Goal: Transaction & Acquisition: Obtain resource

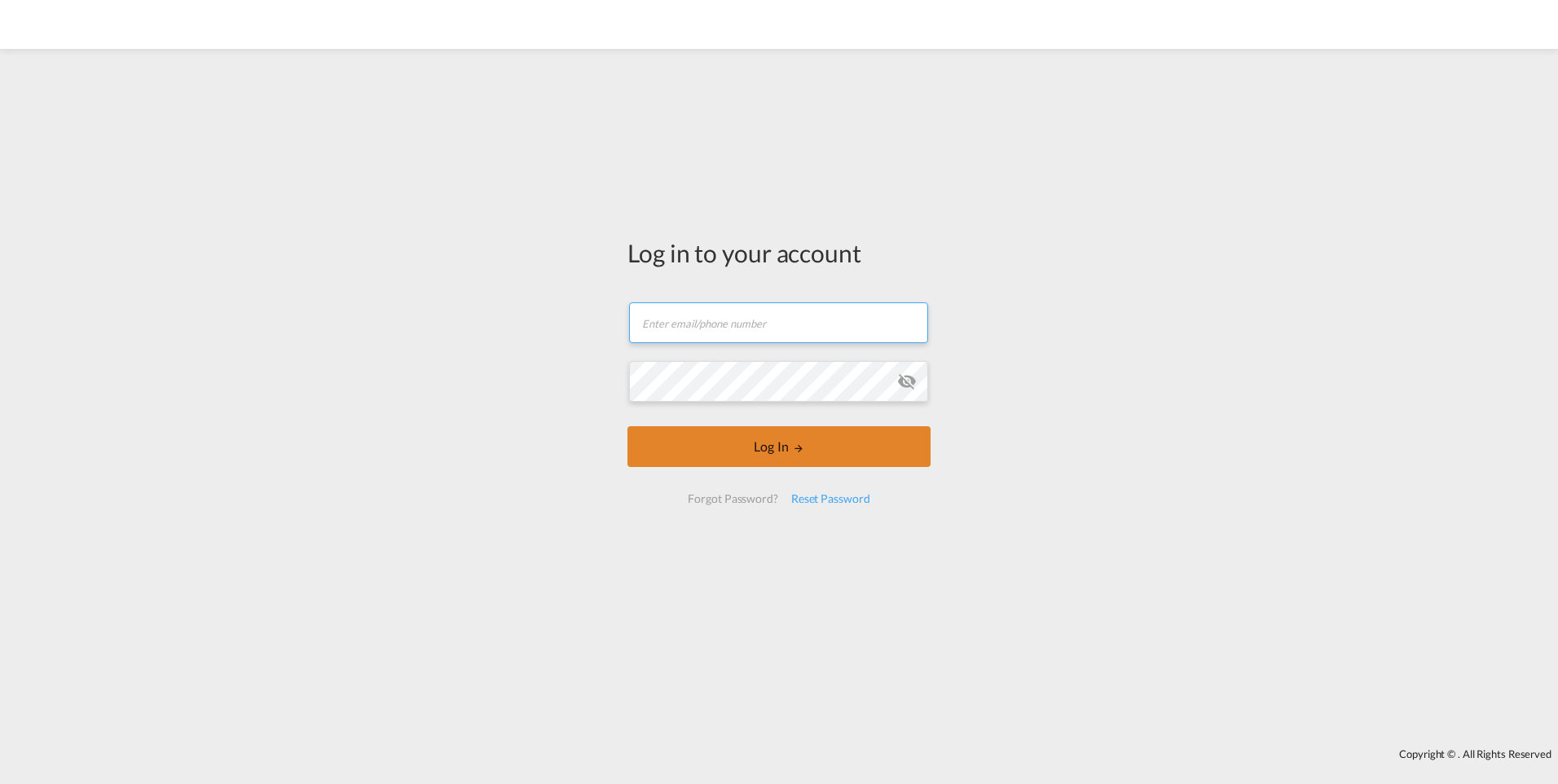
type input "[PERSON_NAME][EMAIL_ADDRESS][DOMAIN_NAME]"
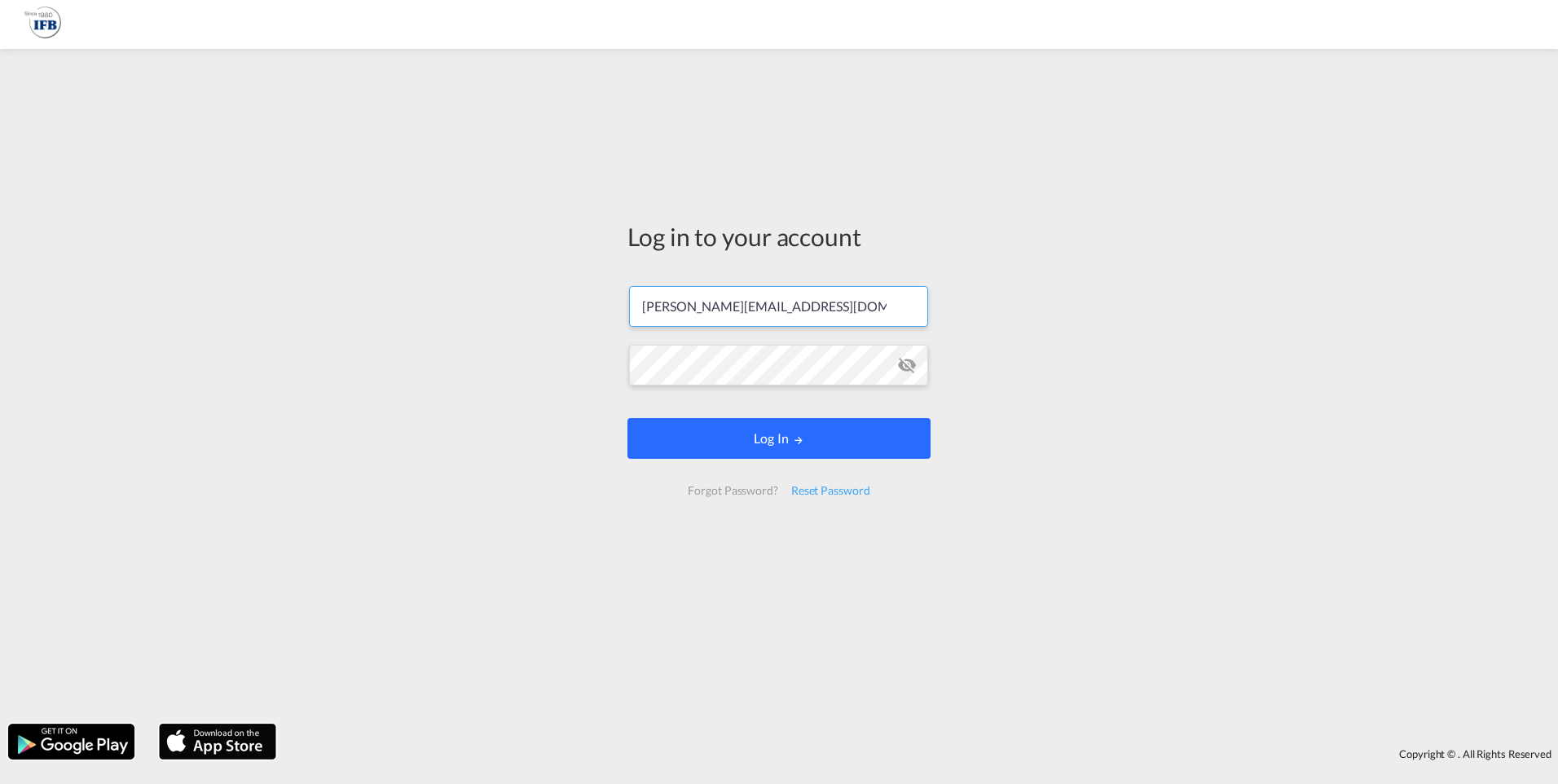
click at [769, 458] on button "Log In" at bounding box center [779, 438] width 303 height 41
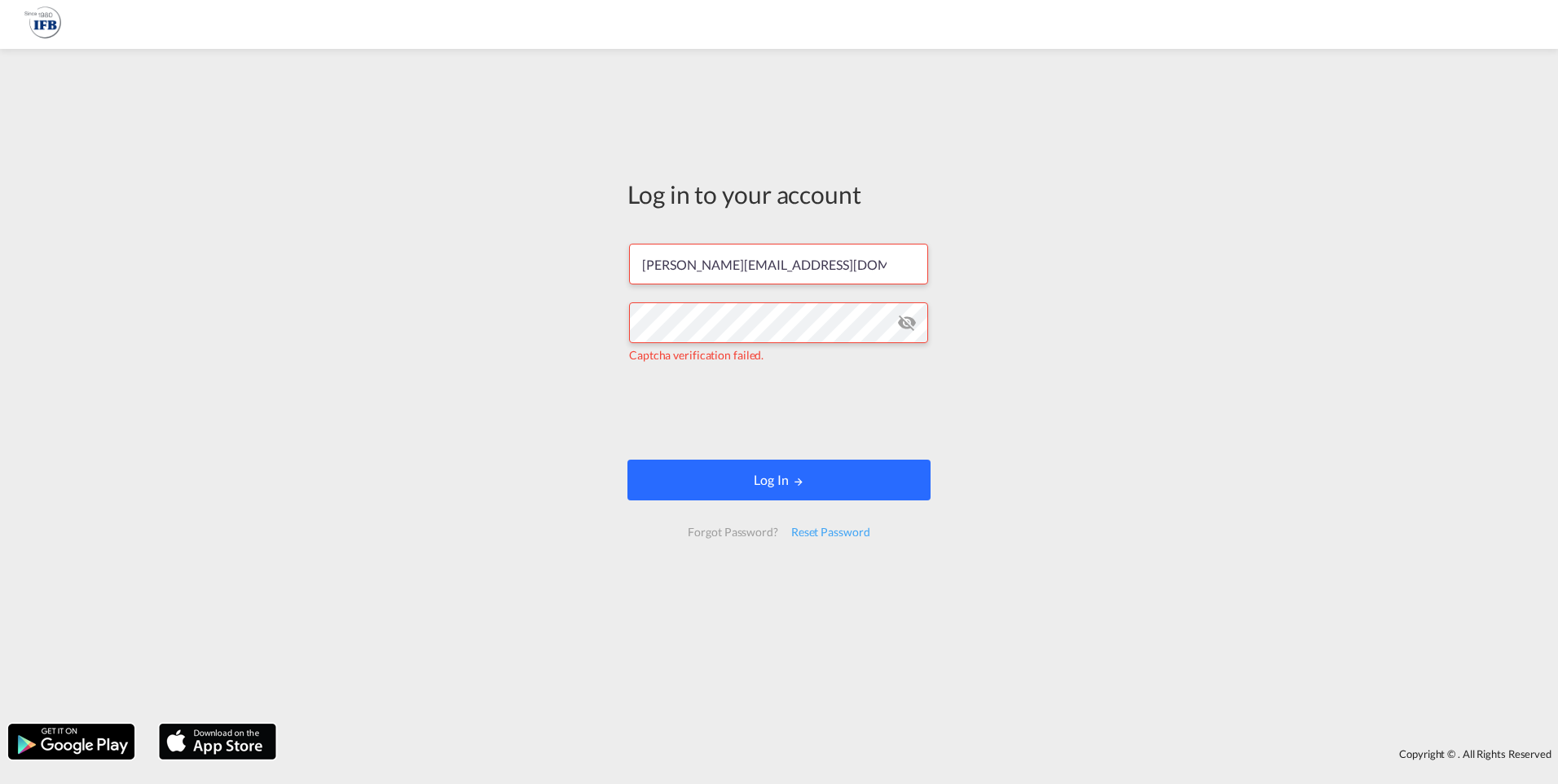
click at [776, 473] on button "Log In" at bounding box center [779, 479] width 303 height 41
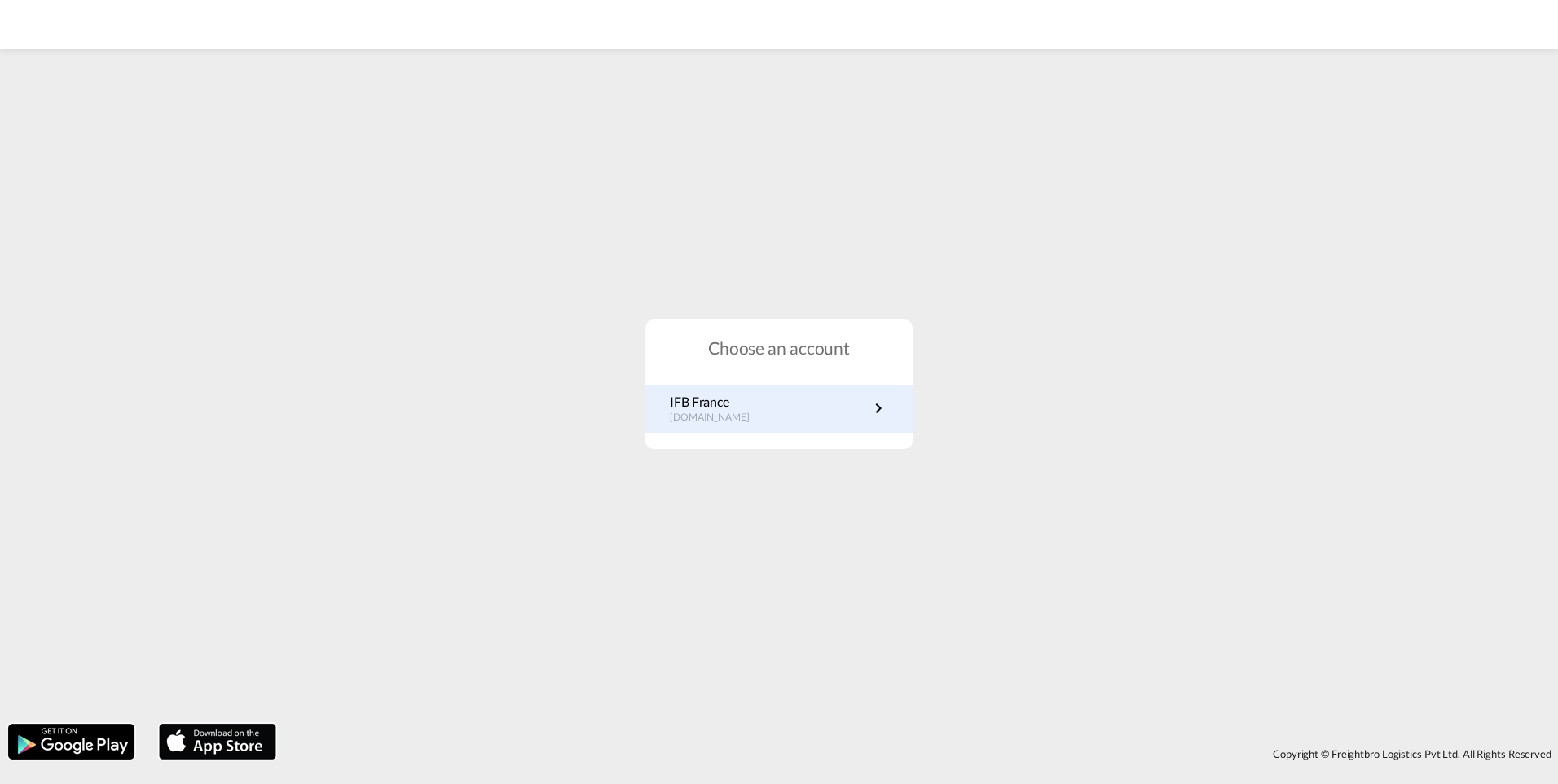
click at [745, 404] on p "IFB France" at bounding box center [718, 401] width 96 height 18
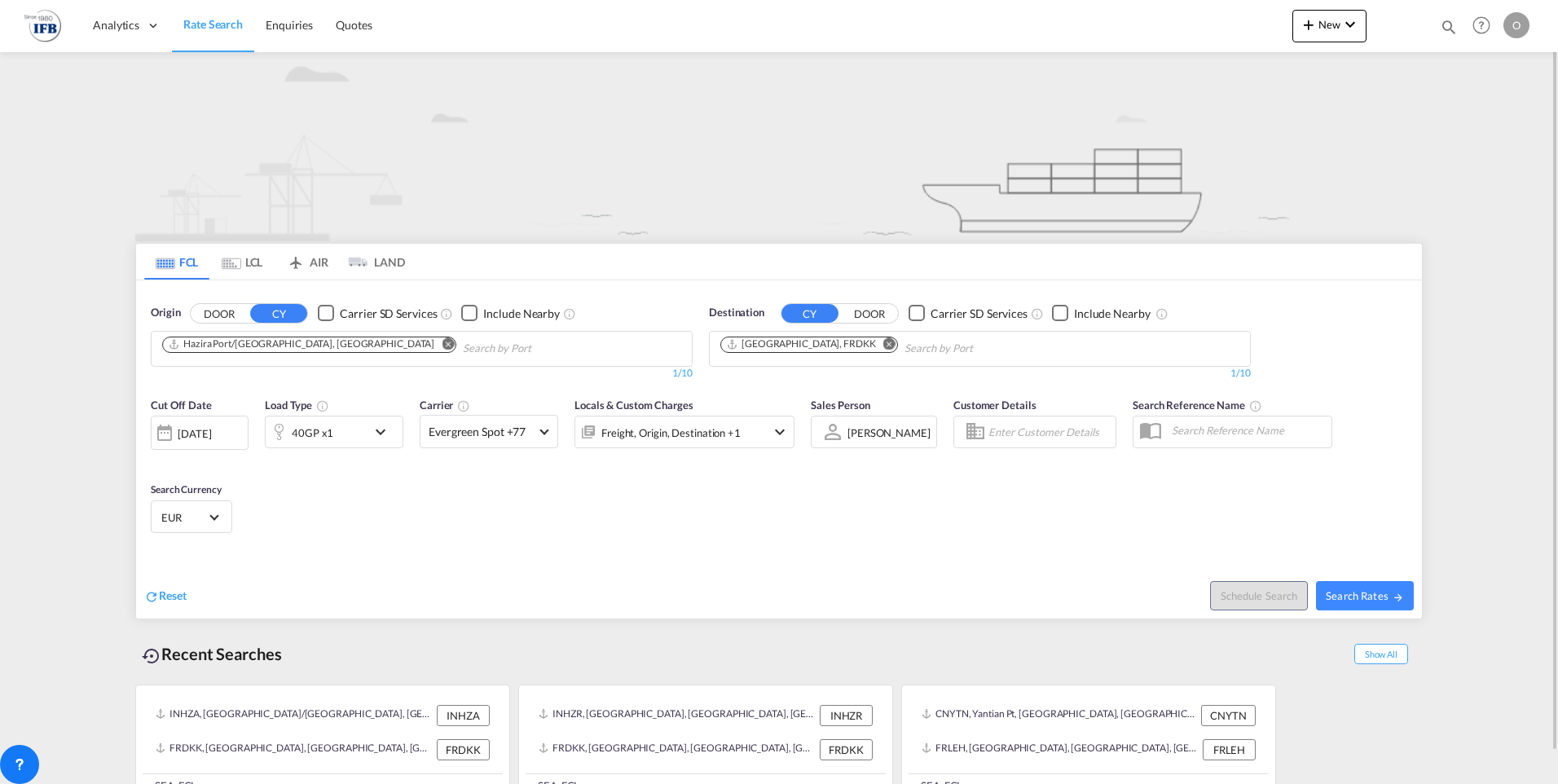
click at [442, 341] on md-icon "Remove" at bounding box center [448, 344] width 12 height 12
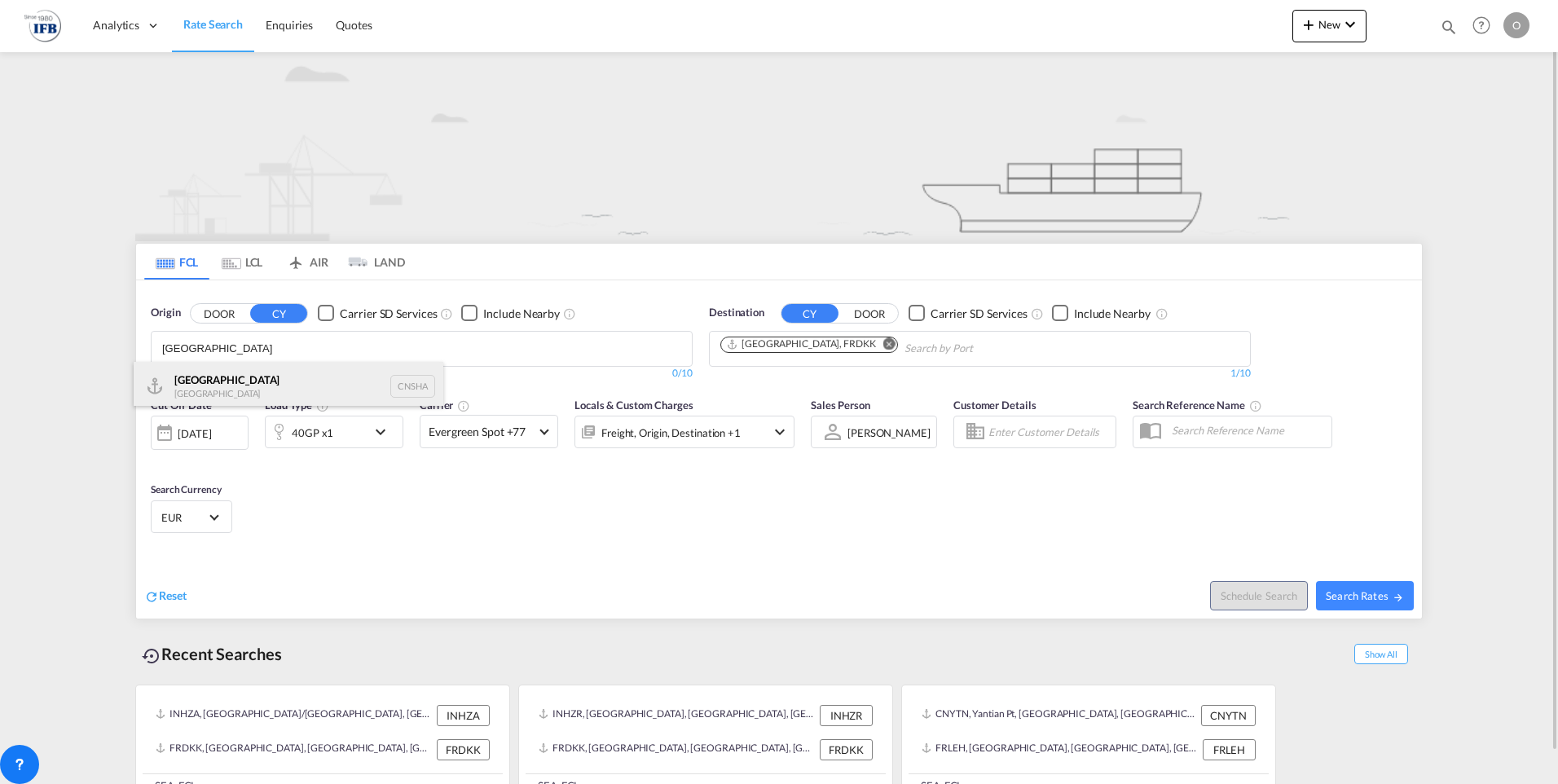
type input "shanghai"
click at [235, 372] on div "Shanghai China CNSHA" at bounding box center [289, 386] width 310 height 49
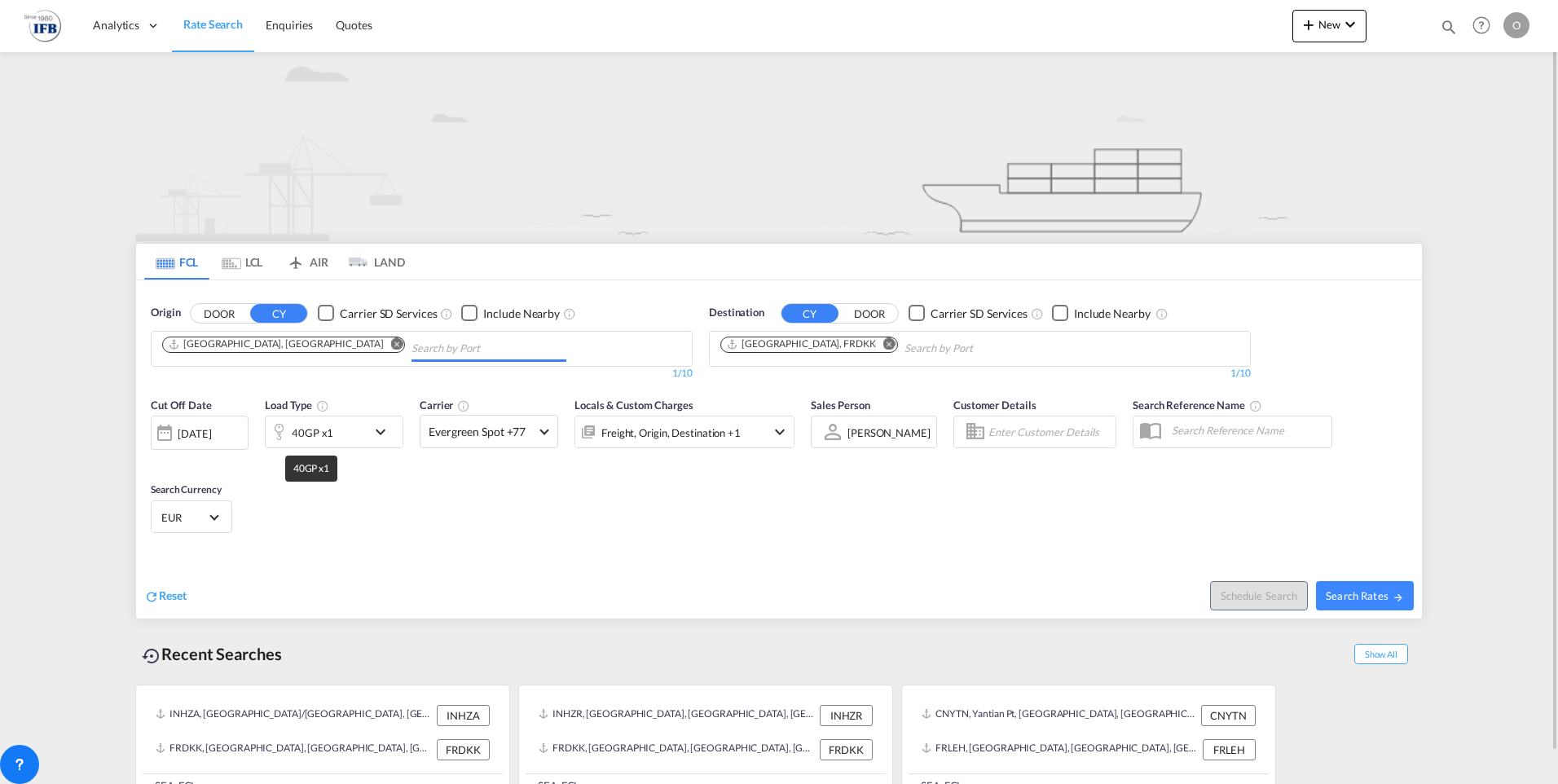
click at [300, 435] on div "40GP x1" at bounding box center [312, 432] width 42 height 23
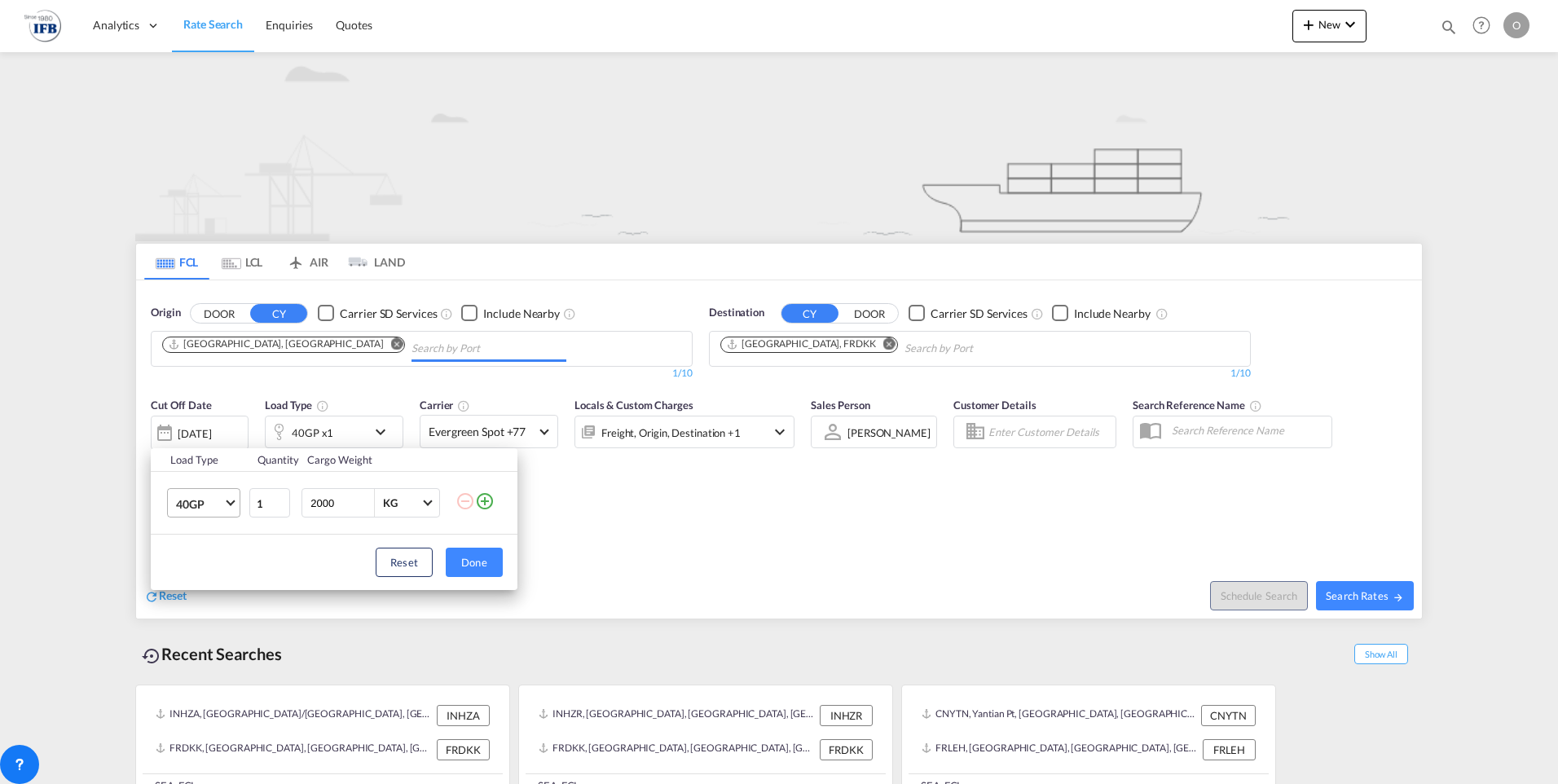
click at [197, 499] on span "40GP" at bounding box center [199, 504] width 47 height 17
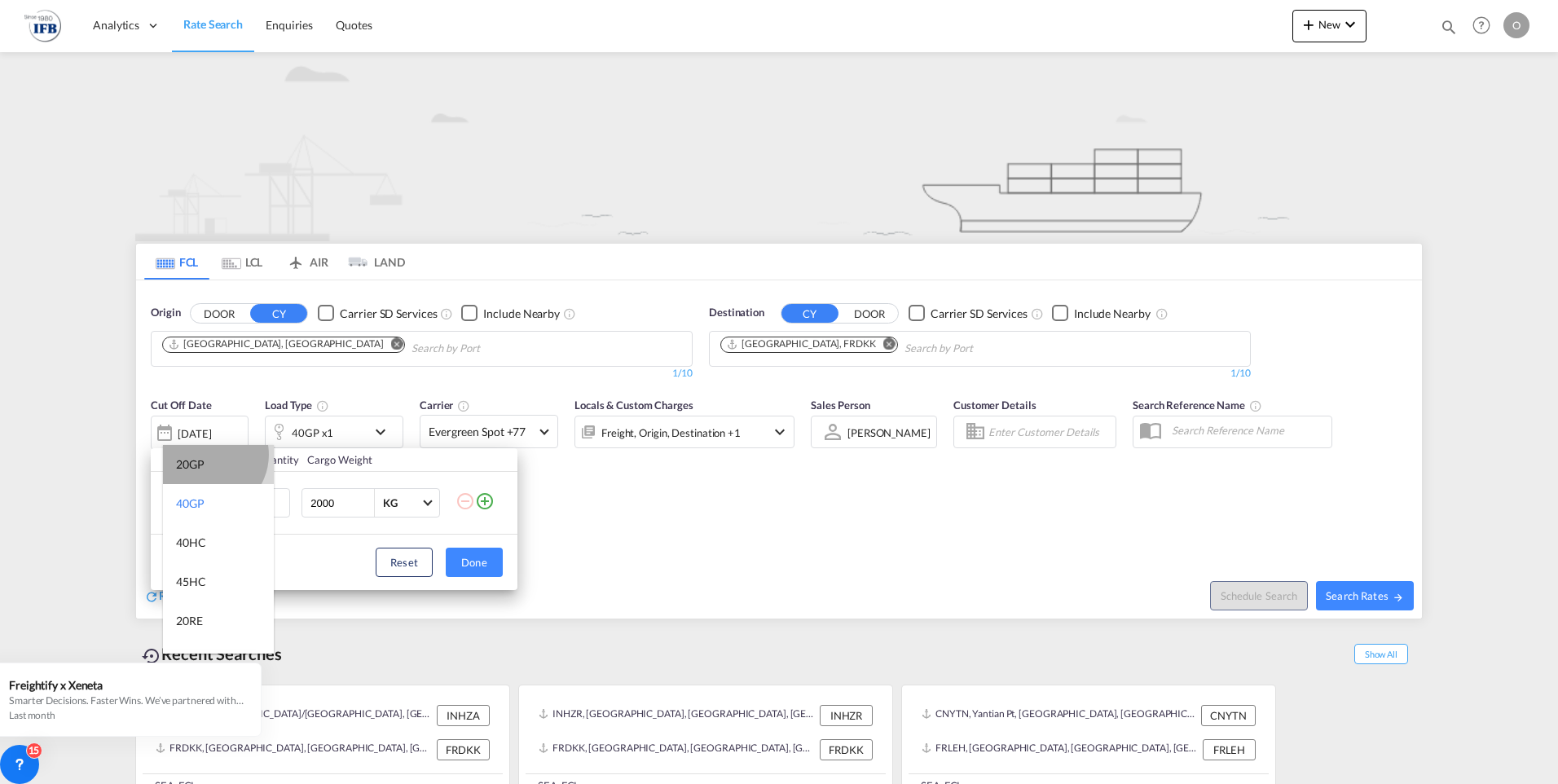
click at [207, 455] on md-option "20GP" at bounding box center [218, 464] width 111 height 39
click at [325, 506] on input "2000" at bounding box center [341, 503] width 65 height 28
type input "22000"
click at [475, 557] on button "Done" at bounding box center [474, 562] width 57 height 30
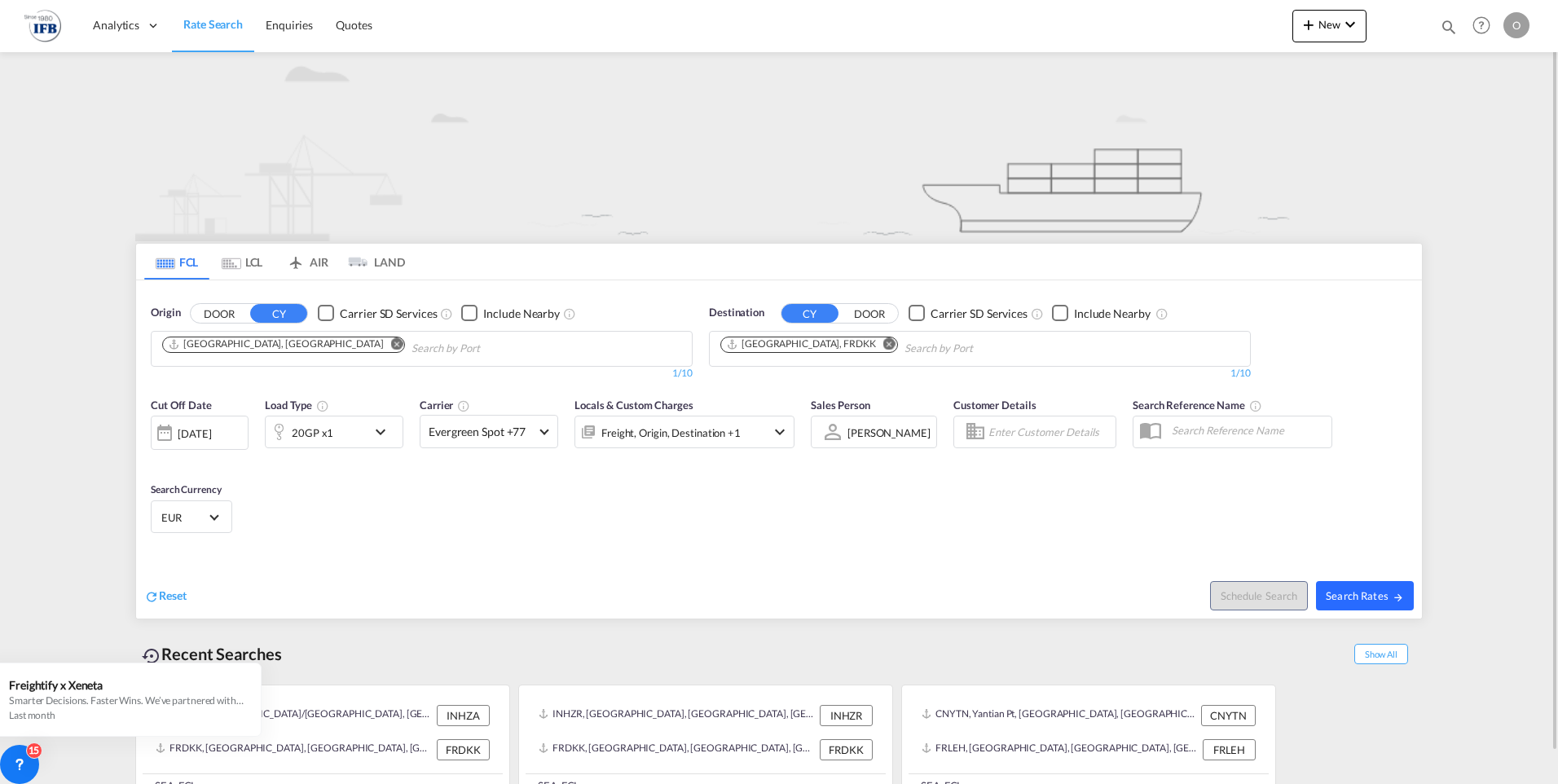
click at [1337, 582] on button "Search Rates" at bounding box center [1365, 596] width 97 height 30
type input "CNSHA to FRDKK / 25 Aug 2025"
